Goal: Communication & Community: Answer question/provide support

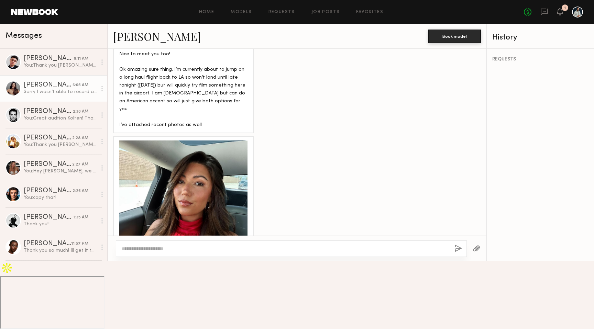
scroll to position [630, 0]
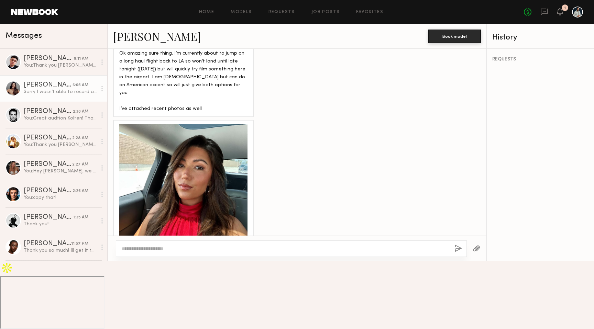
click at [204, 153] on div at bounding box center [183, 188] width 128 height 128
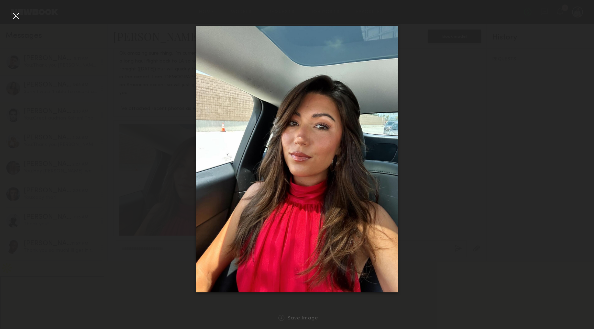
click at [14, 15] on div at bounding box center [15, 15] width 11 height 11
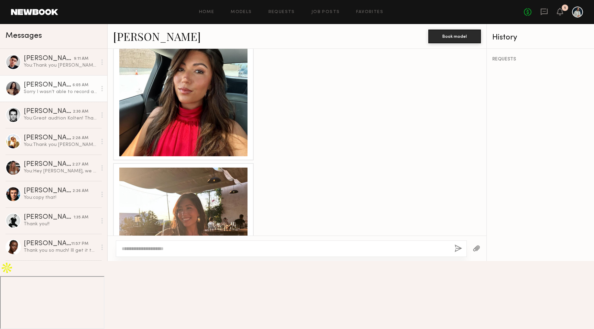
scroll to position [781, 0]
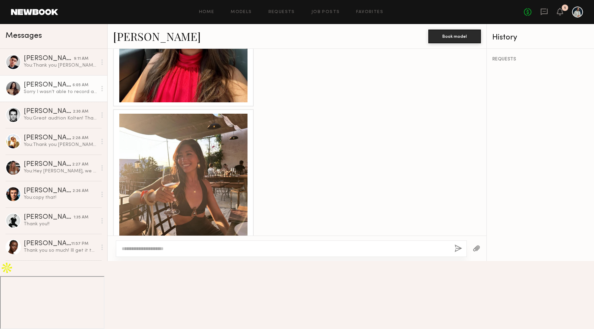
click at [188, 257] on div at bounding box center [291, 249] width 351 height 17
click at [181, 252] on textarea at bounding box center [285, 249] width 327 height 7
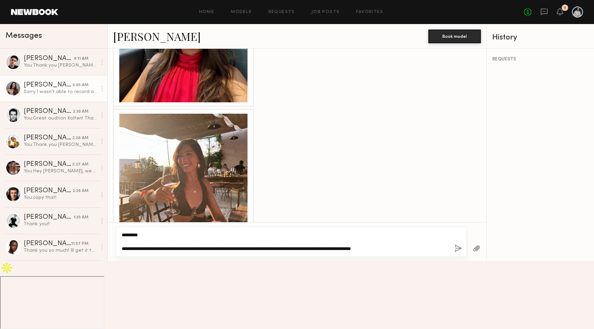
type textarea "**********"
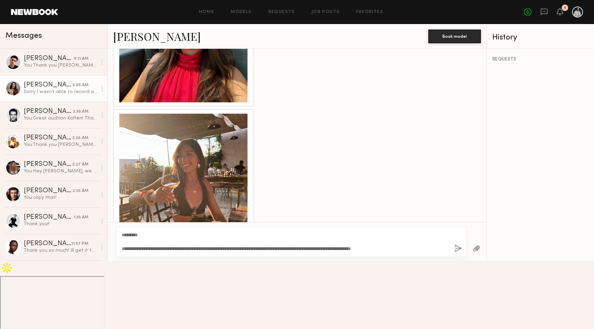
click at [459, 253] on button "button" at bounding box center [459, 249] width 8 height 9
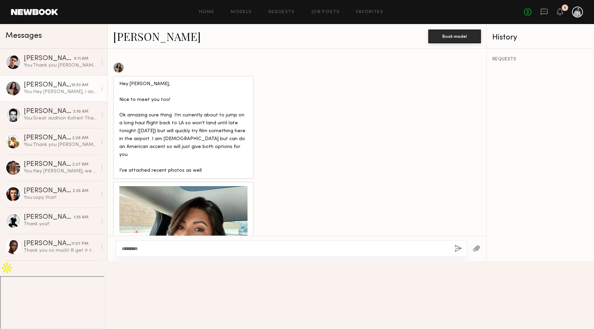
scroll to position [567, 0]
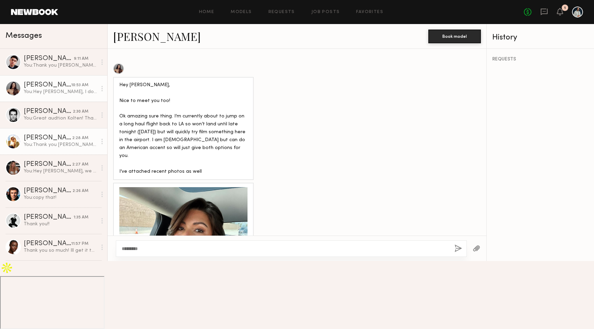
click at [48, 142] on div "You: Thank you [PERSON_NAME]! Looking forward to it!" at bounding box center [60, 145] width 73 height 7
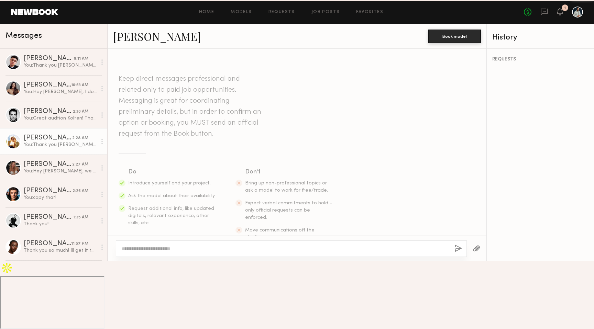
scroll to position [531, 0]
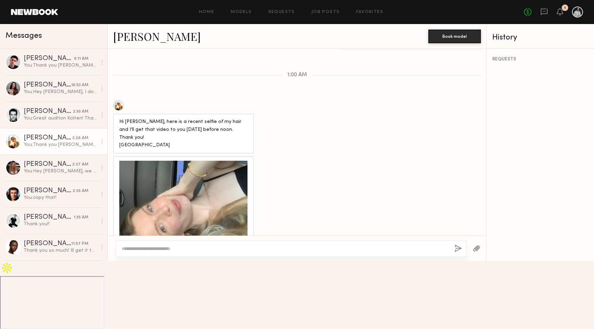
click at [175, 207] on div at bounding box center [183, 225] width 128 height 128
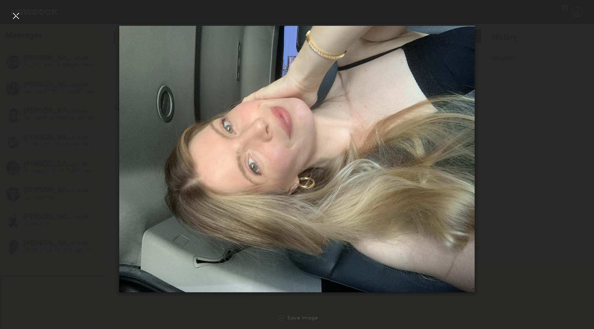
click at [16, 12] on div at bounding box center [15, 15] width 11 height 11
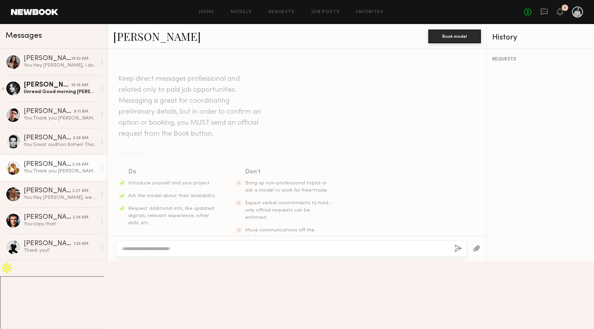
scroll to position [531, 0]
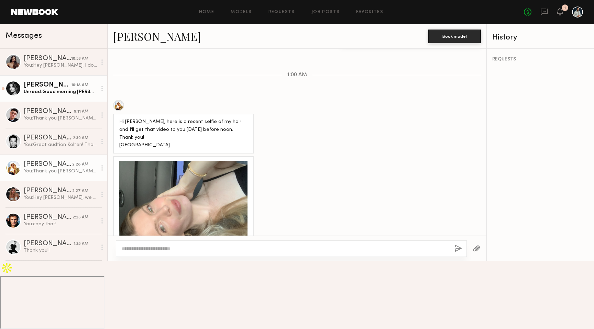
click at [64, 97] on link "Danielle S. 10:18 AM Unread: Good morning Sean! Nice to meet you, yes thanks fo…" at bounding box center [53, 88] width 107 height 26
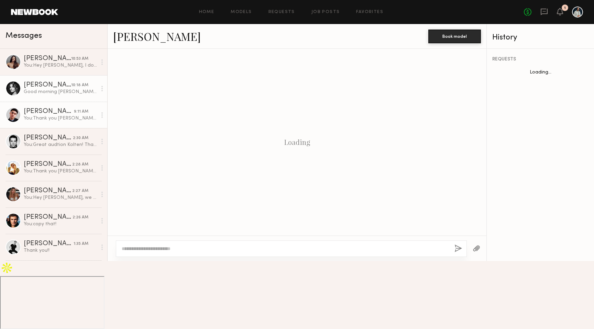
scroll to position [358, 0]
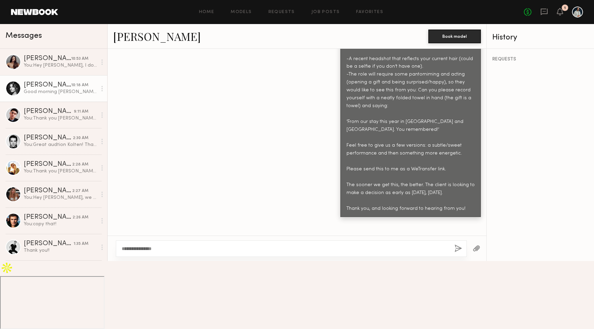
click at [144, 252] on textarea "**********" at bounding box center [285, 249] width 327 height 7
click at [172, 252] on textarea "**********" at bounding box center [285, 249] width 327 height 7
type textarea "**********"
click at [461, 253] on button "button" at bounding box center [459, 249] width 8 height 9
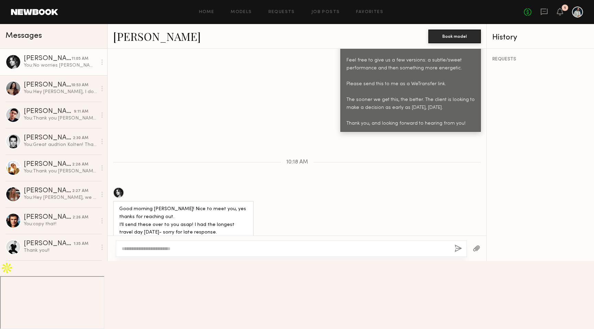
click at [117, 187] on div at bounding box center [118, 192] width 11 height 11
click at [58, 96] on link "Kolten H. 11:10 AM Unread: Looking forward to it!" at bounding box center [53, 88] width 107 height 26
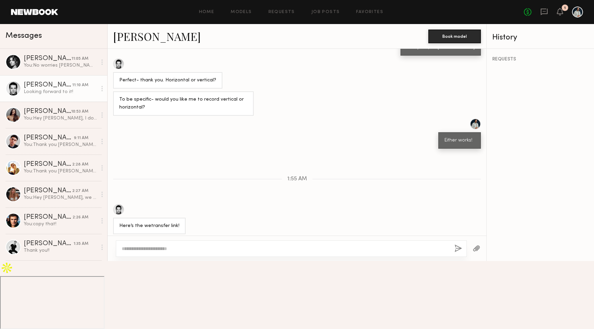
scroll to position [209, 0]
